Goal: Complete application form

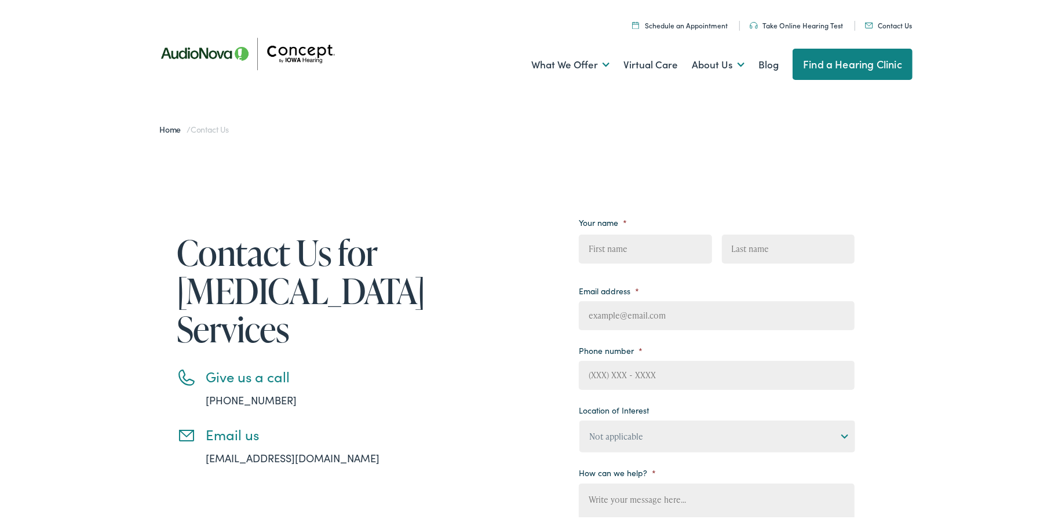
click at [604, 248] on input "First" at bounding box center [645, 246] width 133 height 29
type input "[PERSON_NAME]"
type input "[PERSON_NAME][EMAIL_ADDRESS][PERSON_NAME][DOMAIN_NAME]"
type input "[PHONE_NUMBER]"
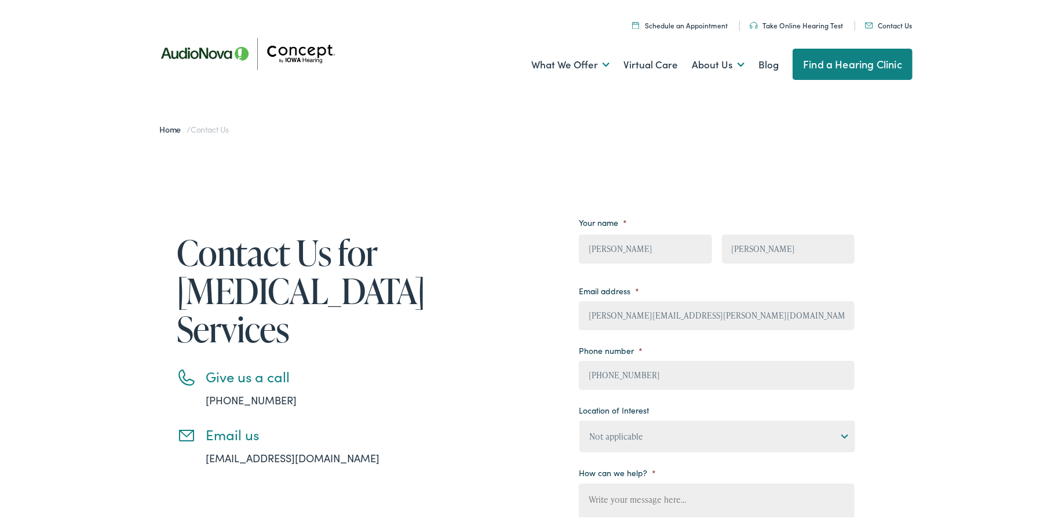
select select "Concept by [US_STATE] Hearing, [GEOGRAPHIC_DATA]"
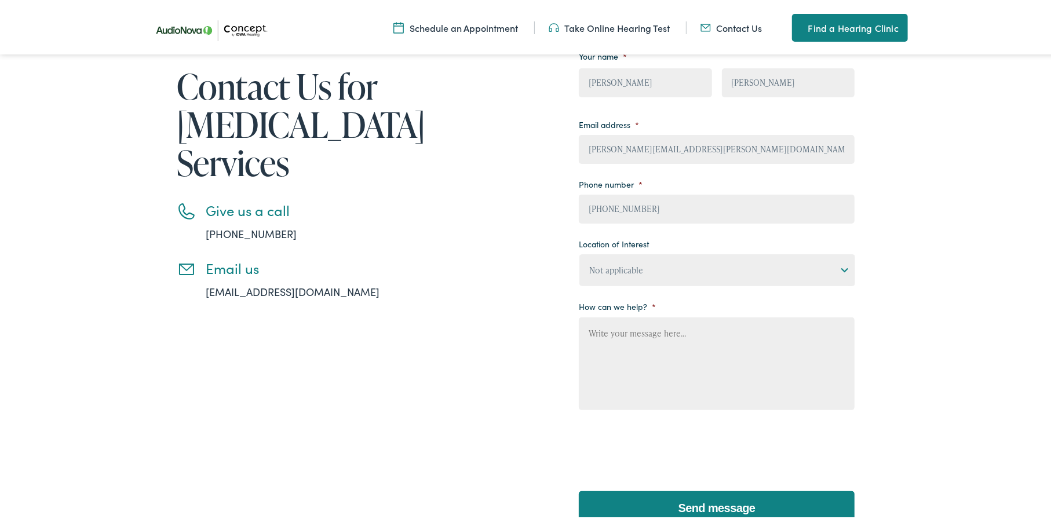
scroll to position [197, 0]
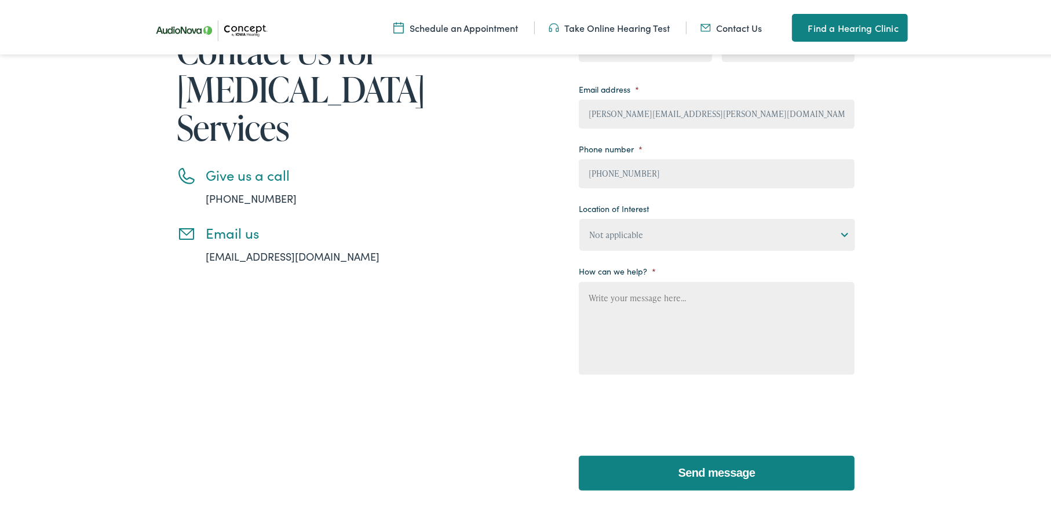
click at [243, 253] on link "[EMAIL_ADDRESS][DOMAIN_NAME]" at bounding box center [293, 254] width 174 height 14
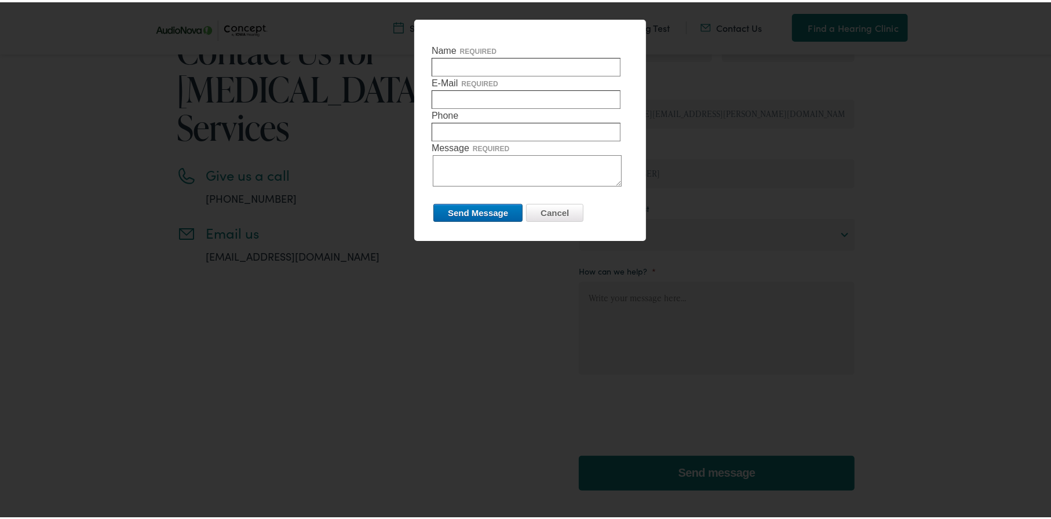
click at [452, 63] on input "Name required" at bounding box center [526, 65] width 189 height 19
type input "[PERSON_NAME]"
type input "[PERSON_NAME][EMAIL_ADDRESS][PERSON_NAME][DOMAIN_NAME]"
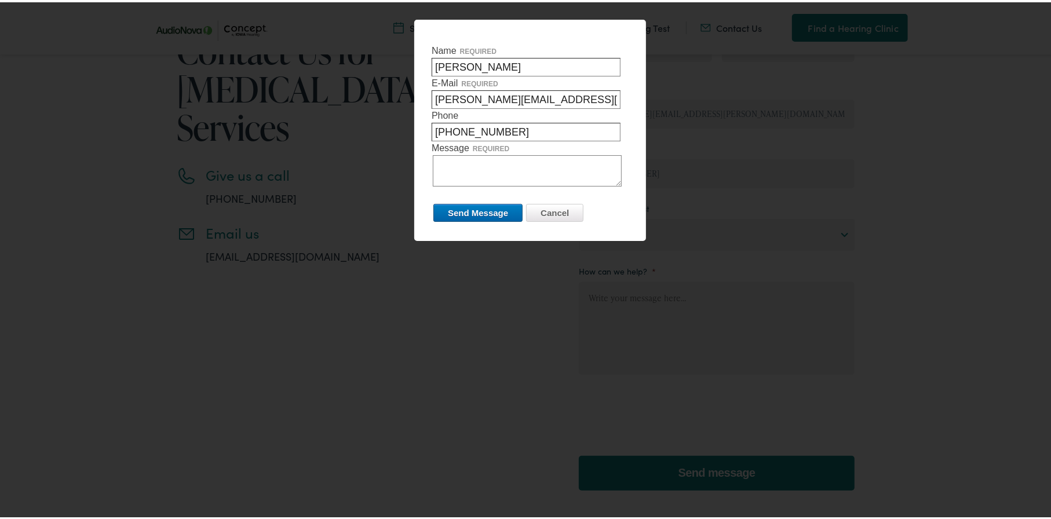
type input "[PHONE_NUMBER]"
click at [482, 176] on textarea "My mom, [PERSON_NAME], passed away [DATE][DATE]. As we were getting her items o…" at bounding box center [527, 168] width 189 height 31
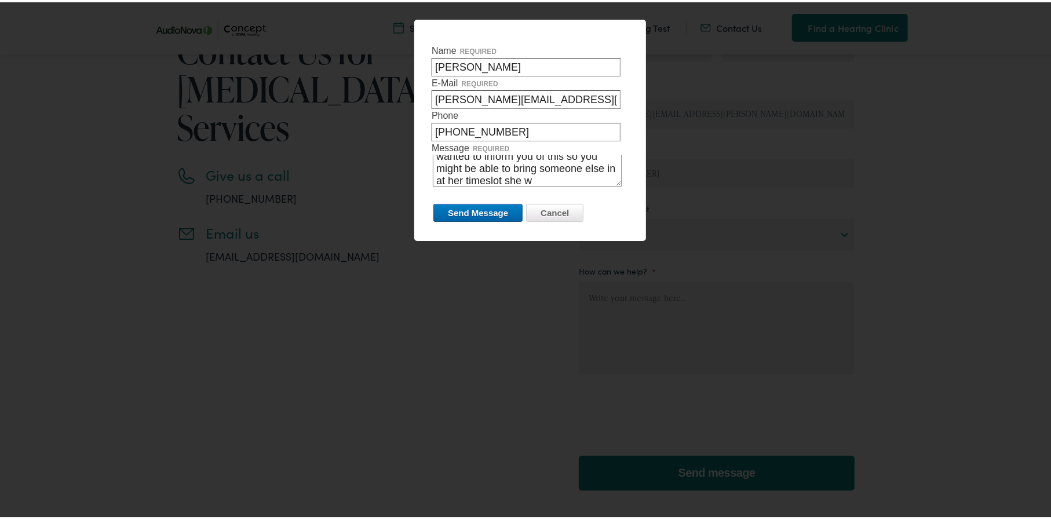
scroll to position [93, 0]
type textarea "My mom, [PERSON_NAME], passed away [DATE][DATE]. As we were getting her items o…"
click at [471, 207] on input "Send Message" at bounding box center [477, 211] width 89 height 18
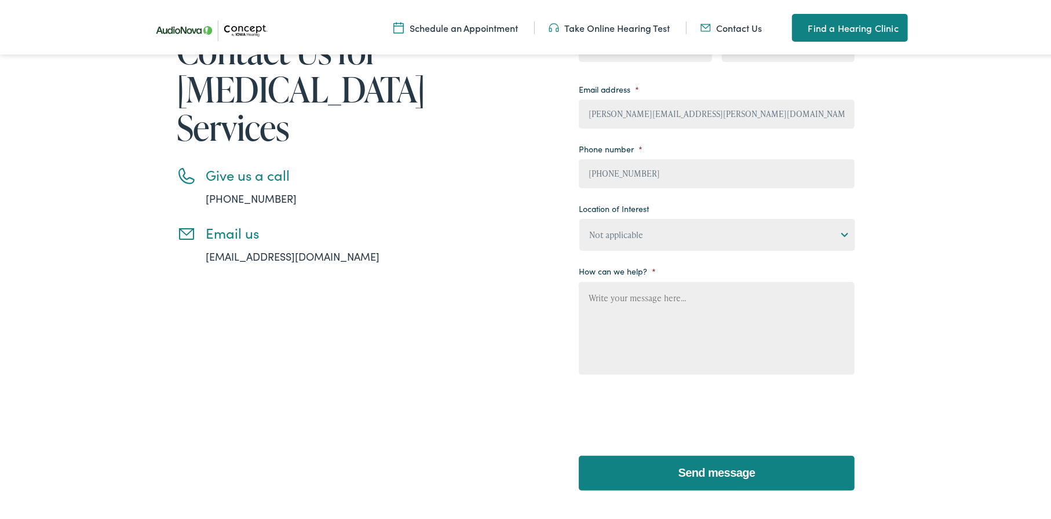
click at [420, 118] on div "Contact Us for [MEDICAL_DATA] Services Give us a call [PHONE_NUMBER] Email us […" at bounding box center [501, 252] width 707 height 502
